Goal: Find contact information: Find contact information

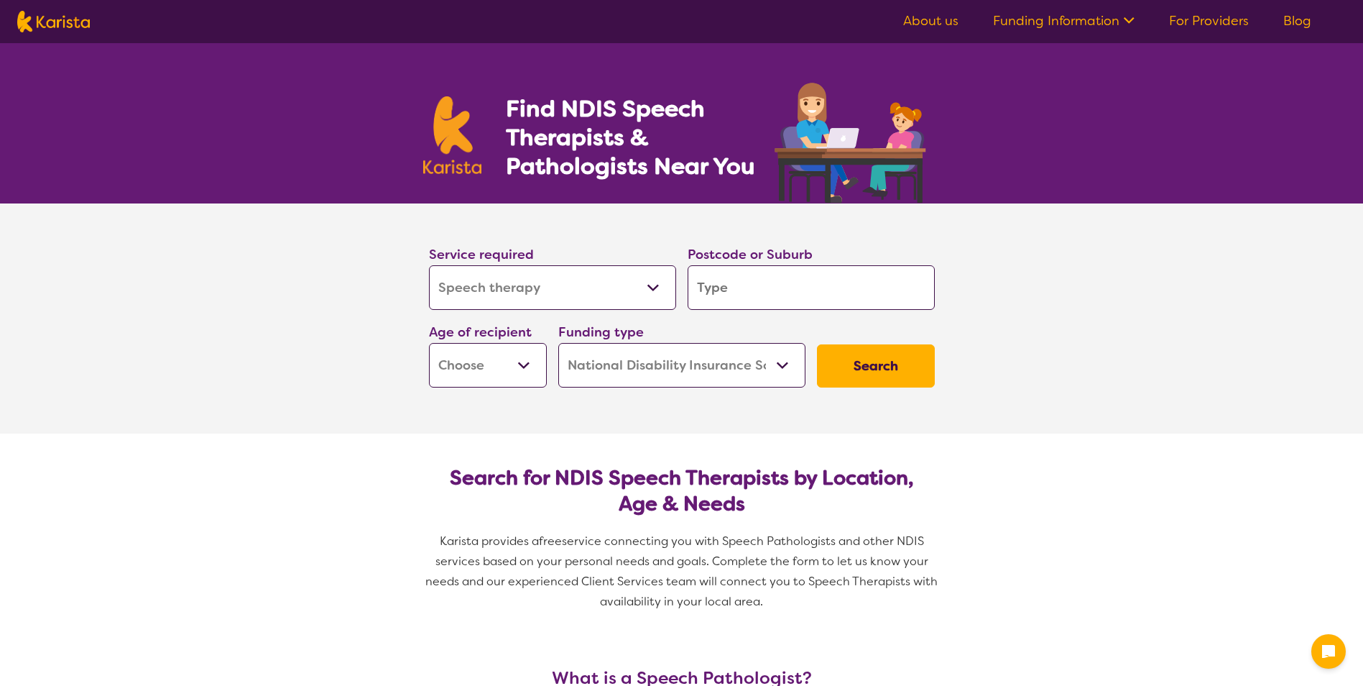
select select "Speech therapy"
select select "NDIS"
select select "Speech therapy"
select select "NDIS"
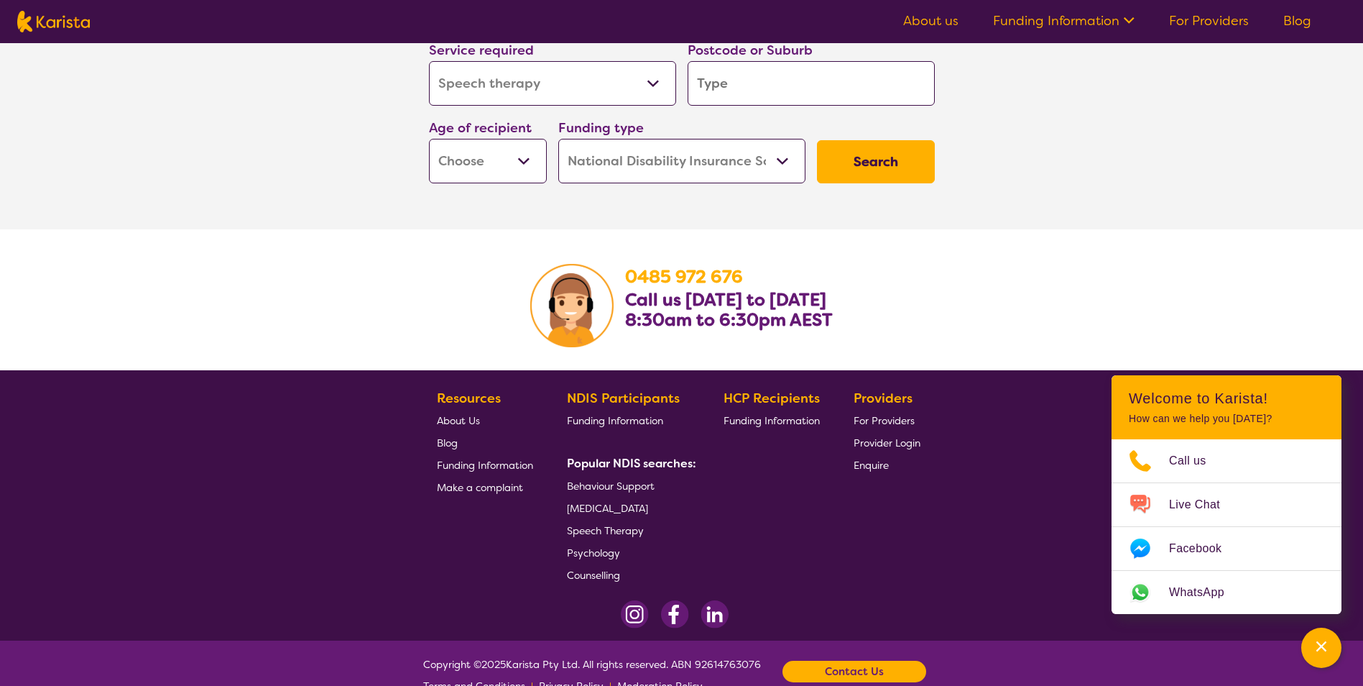
scroll to position [2115, 0]
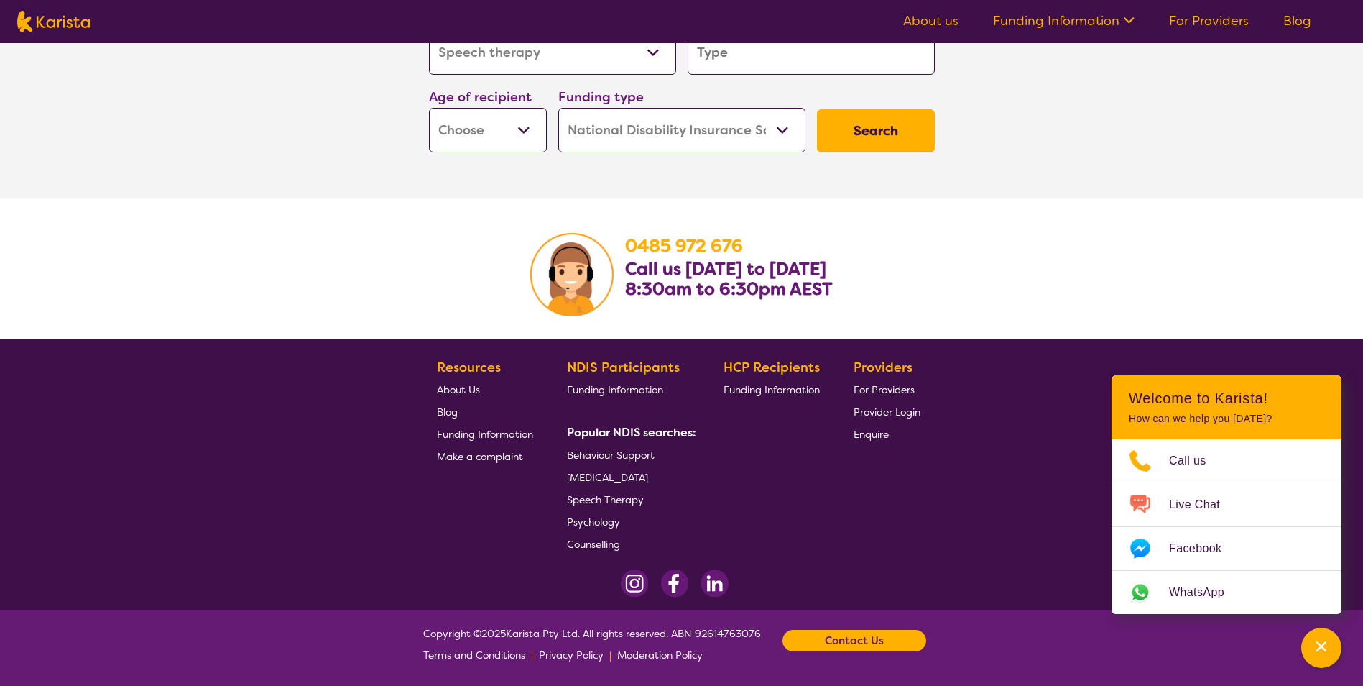
click at [912, 640] on div "Contact Us" at bounding box center [855, 640] width 144 height 22
click at [777, 580] on link "Email us" at bounding box center [781, 578] width 39 height 13
click at [788, 581] on link "Email us" at bounding box center [781, 578] width 39 height 13
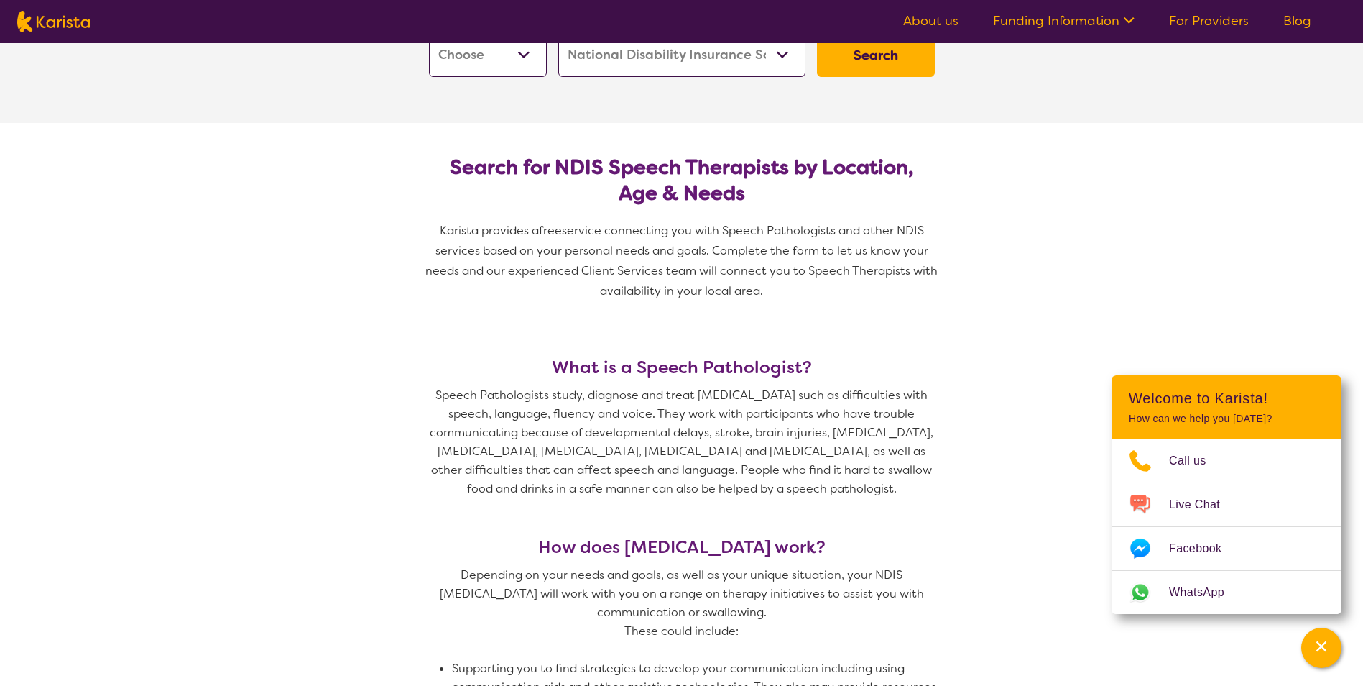
scroll to position [175, 0]
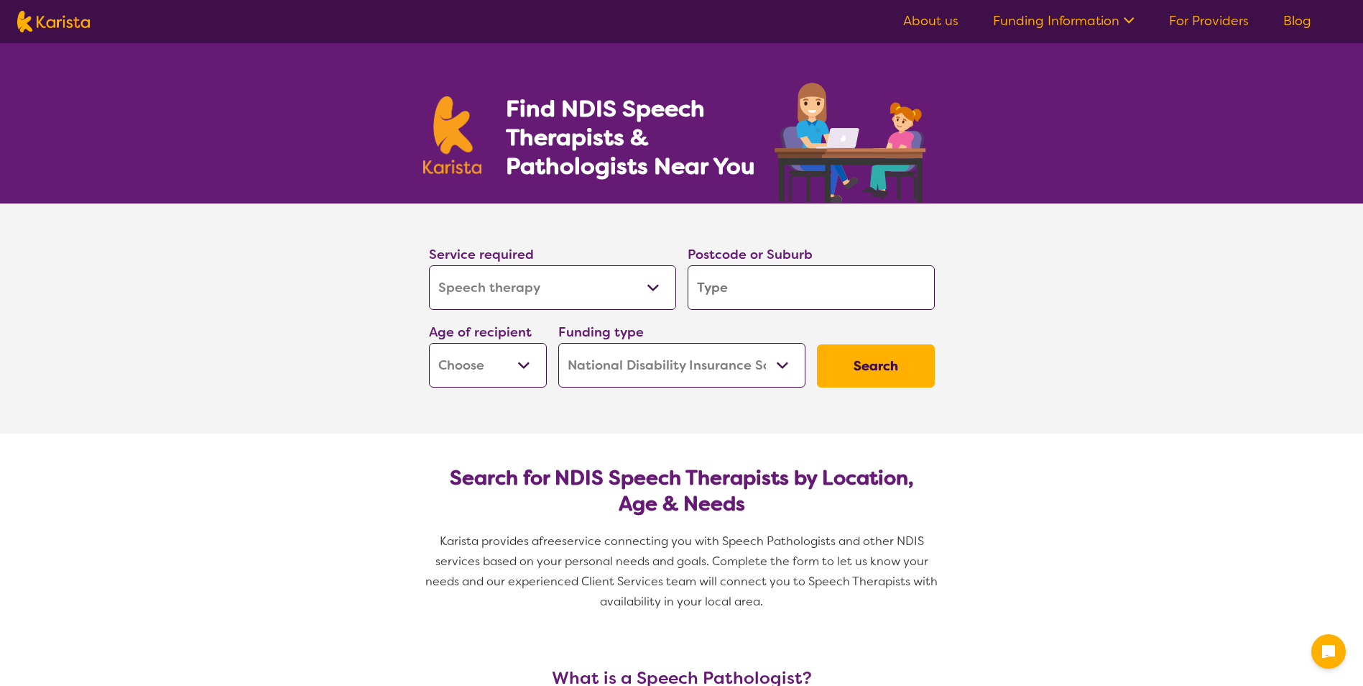
select select "Speech therapy"
select select "NDIS"
select select "Speech therapy"
select select "NDIS"
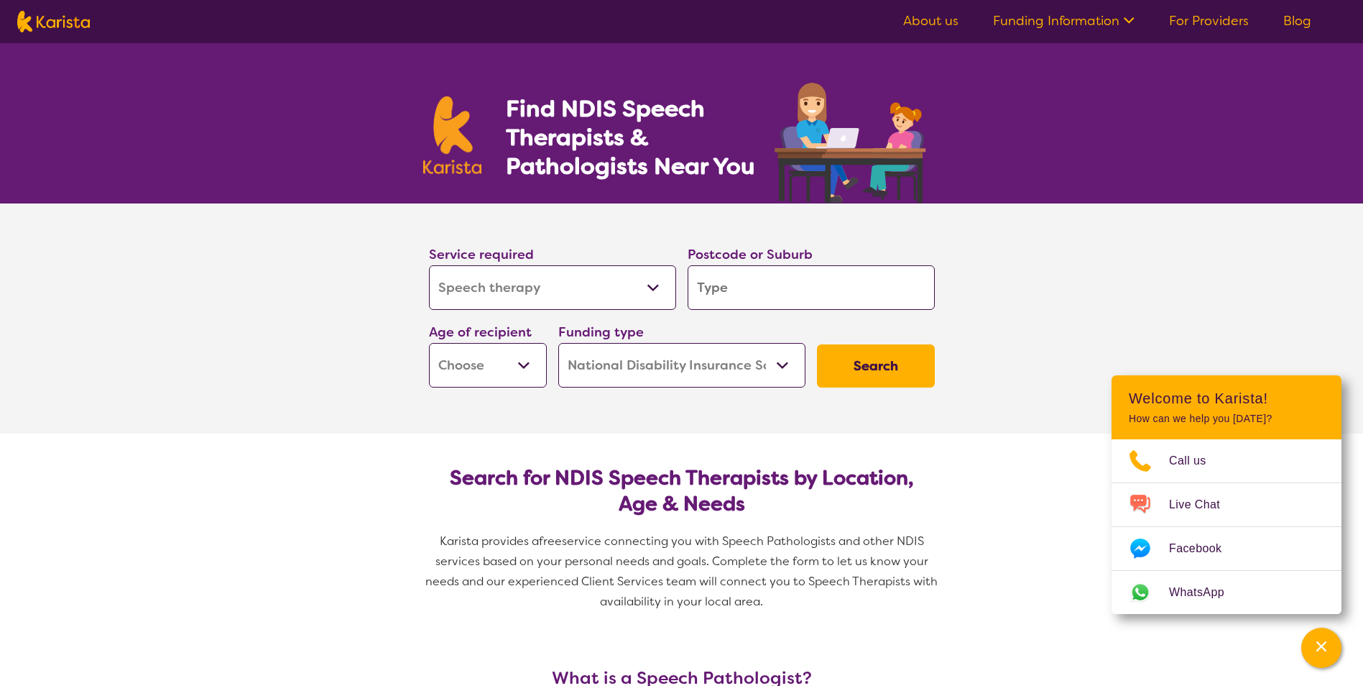
click at [1131, 18] on icon at bounding box center [1127, 18] width 15 height 15
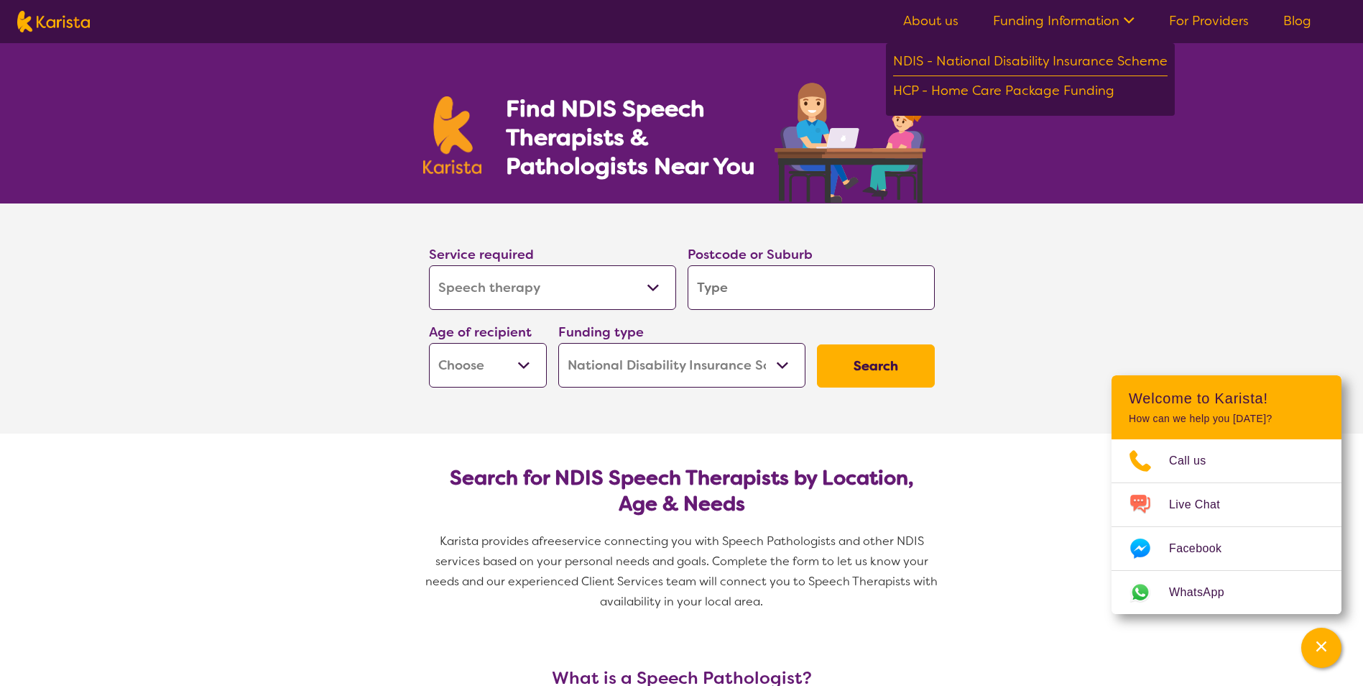
click at [1040, 403] on section "Service required Allied Health Assistant Assessment ([MEDICAL_DATA] or [MEDICAL…" at bounding box center [681, 318] width 1363 height 230
click at [1135, 27] on span at bounding box center [1127, 22] width 15 height 17
